Goal: Transaction & Acquisition: Subscribe to service/newsletter

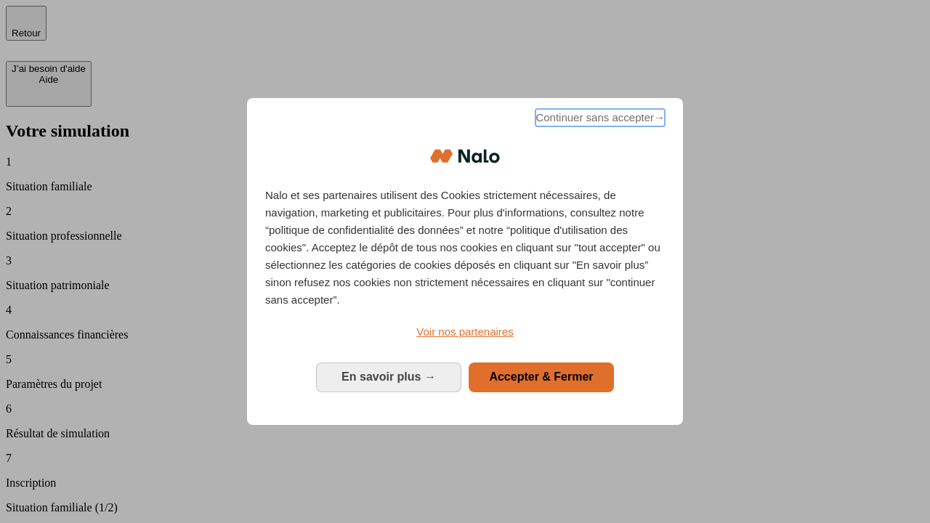
click at [599, 120] on span "Continuer sans accepter →" at bounding box center [599, 117] width 129 height 17
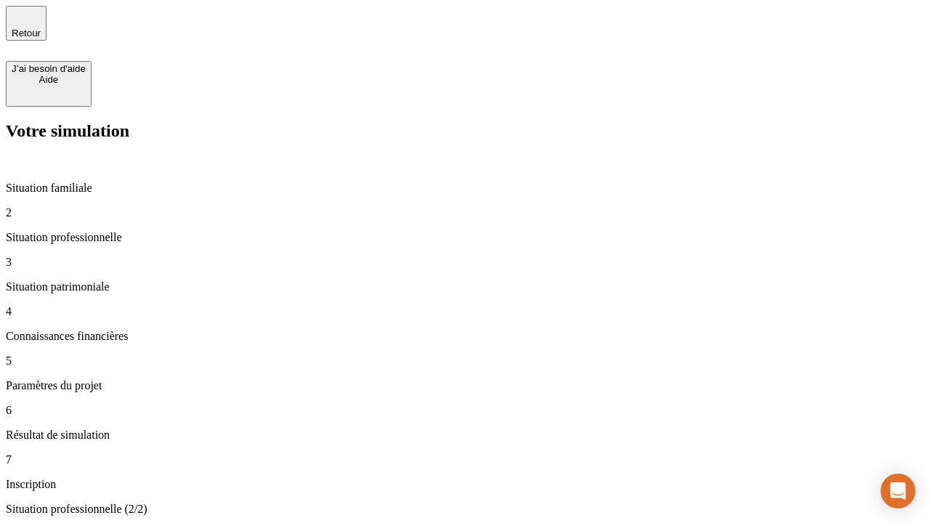
type input "30 000"
type input "1 000"
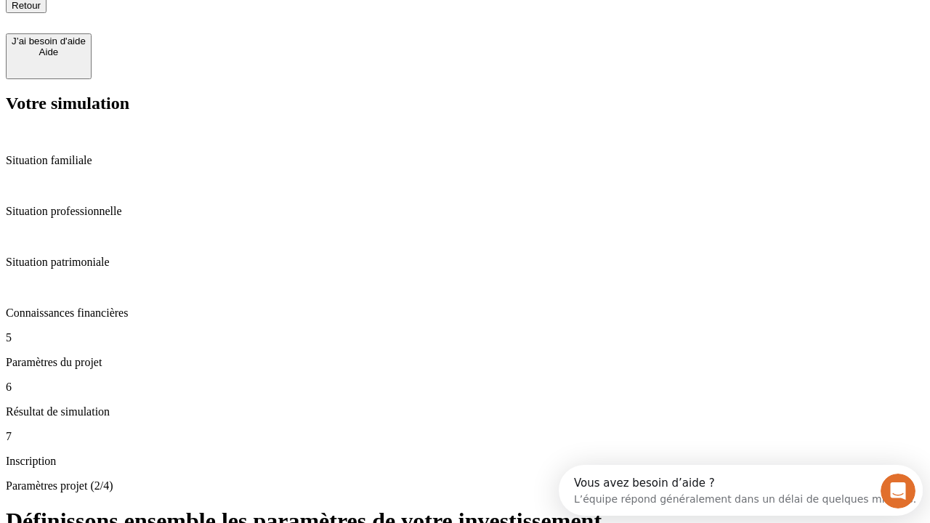
type input "40"
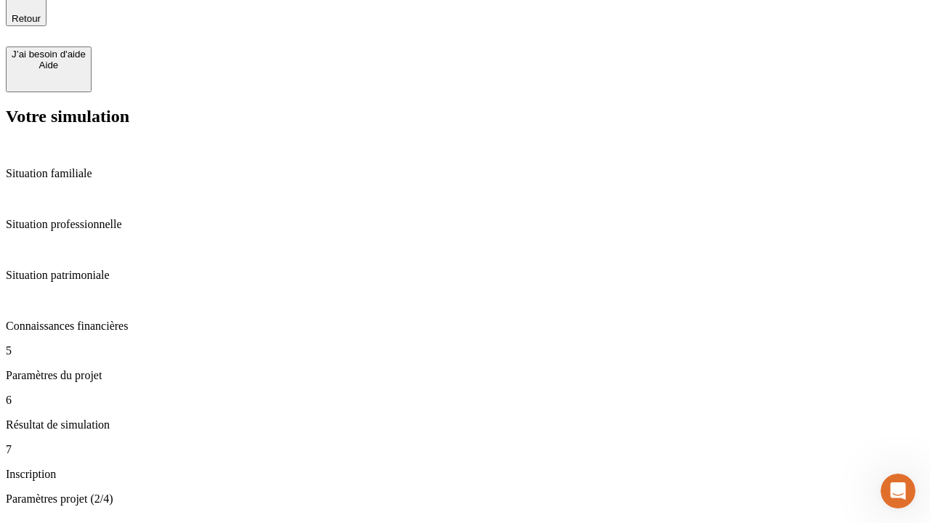
type input "200 000"
type input "640"
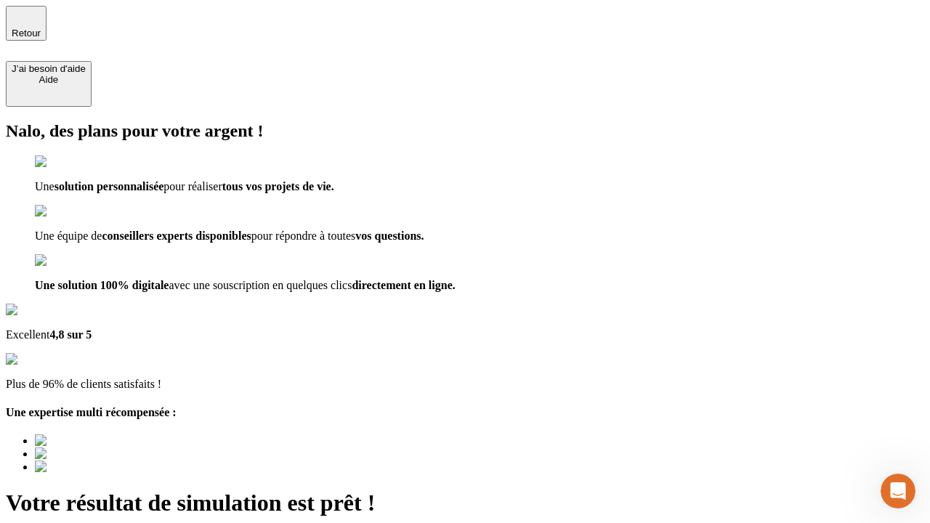
type input "[EMAIL_ADDRESS][DOMAIN_NAME]"
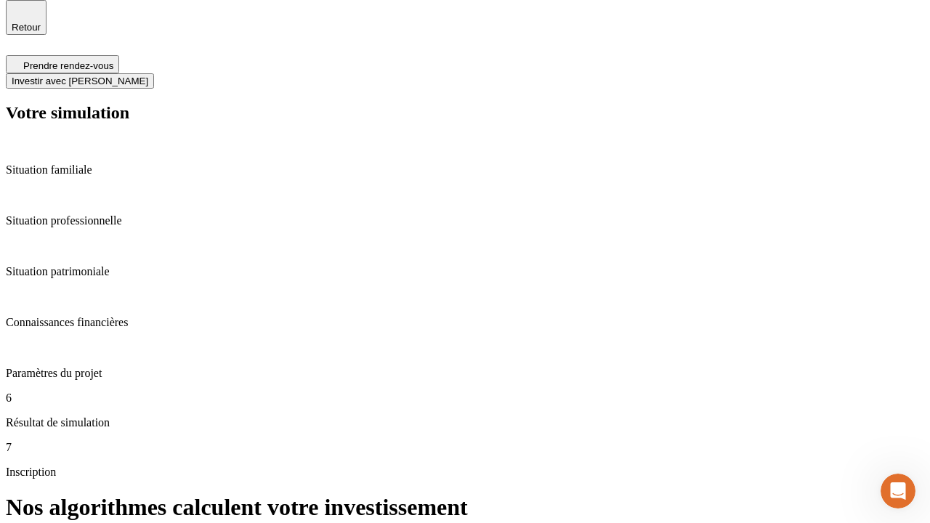
click at [148, 76] on span "Investir avec [PERSON_NAME]" at bounding box center [80, 81] width 137 height 11
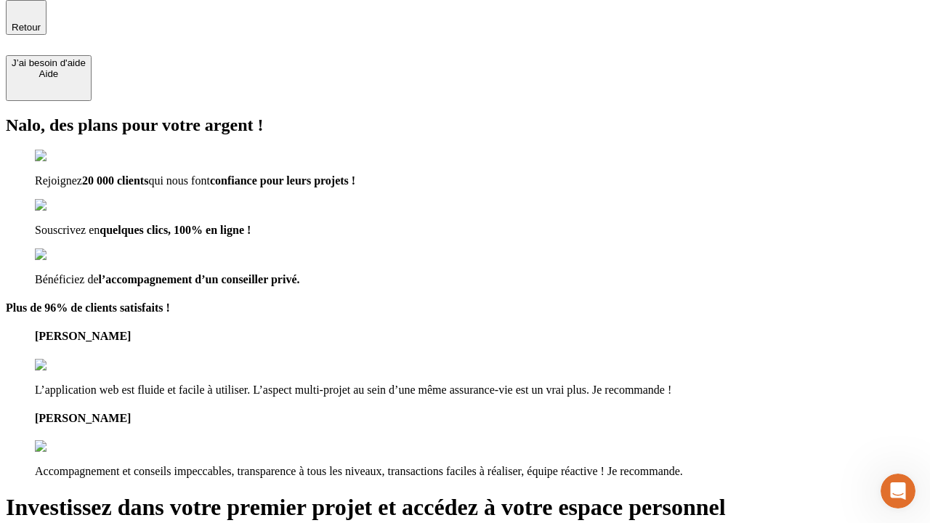
scroll to position [4, 0]
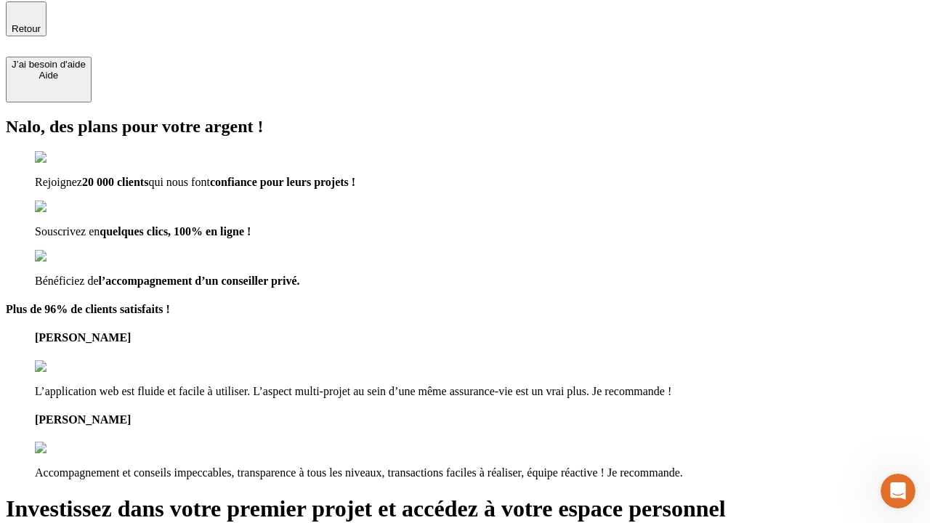
type input "[PERSON_NAME][EMAIL_ADDRESS][DOMAIN_NAME]"
